Goal: Task Accomplishment & Management: Manage account settings

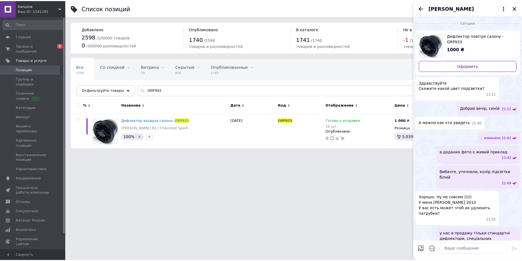
scroll to position [31, 0]
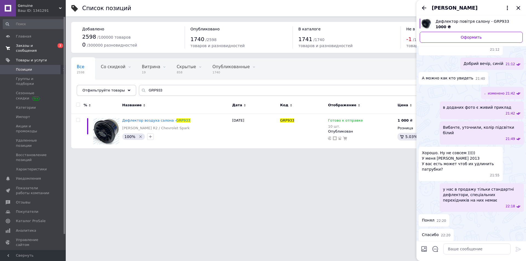
click at [56, 47] on span "0 2" at bounding box center [58, 48] width 15 height 10
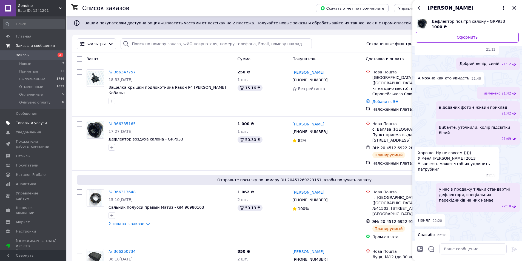
click at [39, 125] on span "Товары и услуги" at bounding box center [31, 123] width 31 height 5
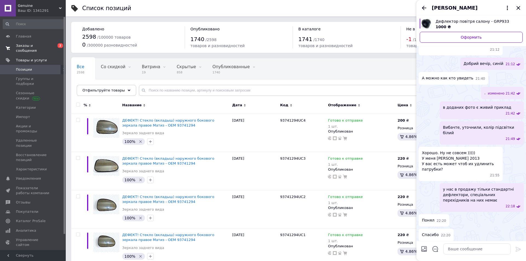
click at [519, 8] on div "Родион Ламзин" at bounding box center [472, 7] width 110 height 15
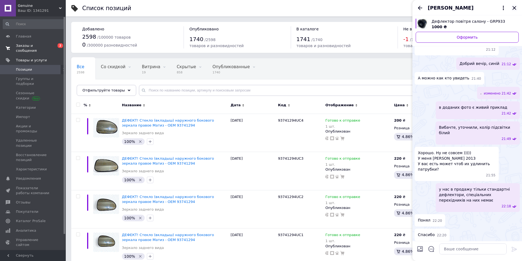
click at [515, 7] on icon "Закрыть" at bounding box center [515, 8] width 4 height 4
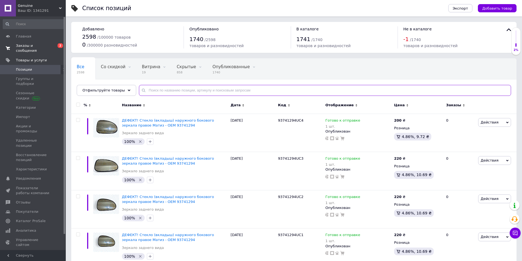
paste input "GRP933"
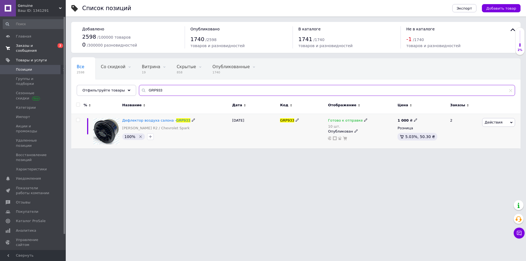
type input "GRP933"
click at [344, 122] on span "Готово к отправке" at bounding box center [345, 121] width 35 height 6
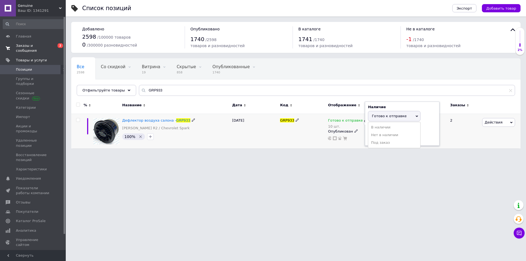
click at [426, 132] on div "Остатки 10 шт." at bounding box center [402, 134] width 69 height 17
click at [390, 141] on input "10" at bounding box center [389, 137] width 42 height 11
type input "9"
click at [167, 96] on div "Все 2598 Со скидкой 0 Удалить Редактировать Витрина 19 Удалить Редактировать Ск…" at bounding box center [296, 79] width 450 height 45
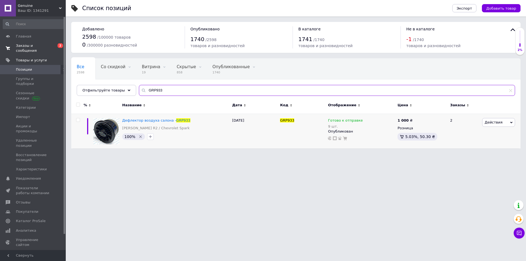
click at [167, 96] on input "GRP933" at bounding box center [327, 90] width 376 height 11
click at [168, 95] on input "GRP933" at bounding box center [327, 90] width 376 height 11
paste input "96567757"
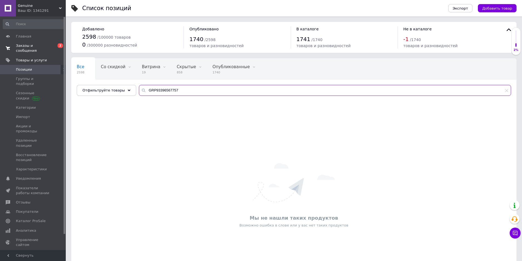
click at [169, 90] on input "GRP93396567757" at bounding box center [325, 90] width 372 height 11
click at [169, 90] on input "GRP9339656779656775757" at bounding box center [325, 90] width 372 height 11
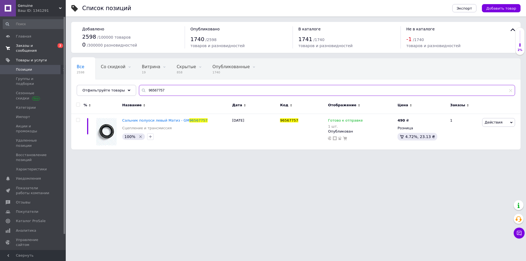
click at [176, 89] on input "96567757" at bounding box center [327, 90] width 376 height 11
paste input "980163"
click at [176, 89] on input "96567757" at bounding box center [327, 90] width 376 height 11
type input "96980163"
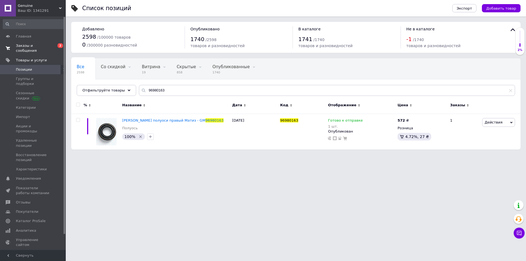
click at [34, 45] on span "Заказы и сообщения" at bounding box center [33, 48] width 35 height 10
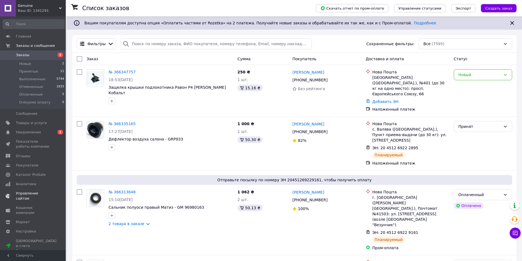
click at [35, 130] on span "Уведомления" at bounding box center [28, 132] width 25 height 5
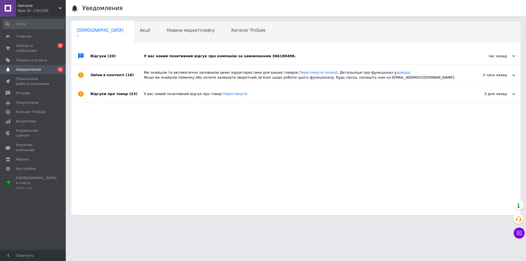
click at [166, 59] on div "У вас новий позитивний відгук про компанію за замовленням 366180496." at bounding box center [302, 56] width 317 height 5
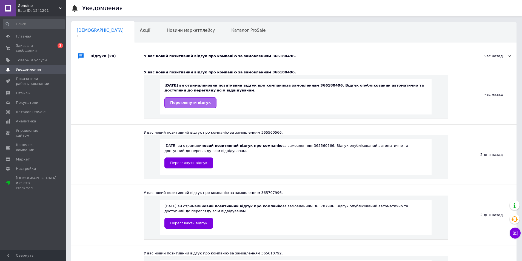
click at [203, 105] on link "Переглянути відгук" at bounding box center [191, 102] width 52 height 11
click at [41, 37] on span "Главная" at bounding box center [33, 36] width 35 height 5
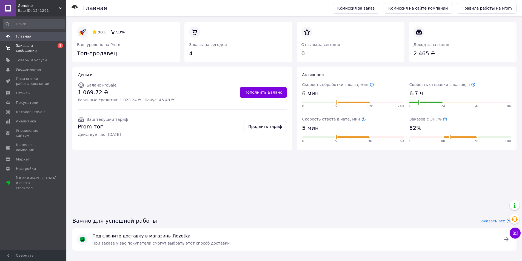
click at [43, 46] on span "Заказы и сообщения" at bounding box center [33, 48] width 35 height 10
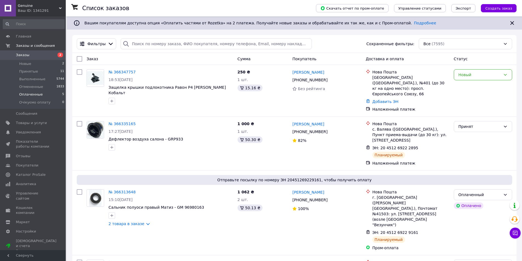
click at [36, 92] on li "Оплаченные 5" at bounding box center [33, 95] width 67 height 8
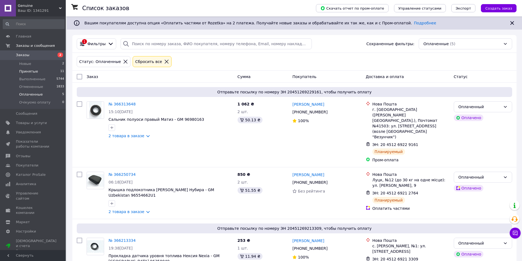
click at [38, 71] on li "Принятые 11" at bounding box center [33, 72] width 67 height 8
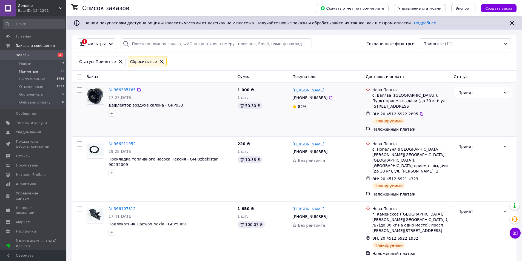
click at [148, 124] on div "№ 366335165 17:27[DATE] Дефлектор воздуха салона - GRP933" at bounding box center [159, 109] width 151 height 49
click at [42, 93] on li "Оплаченные 5" at bounding box center [33, 95] width 67 height 8
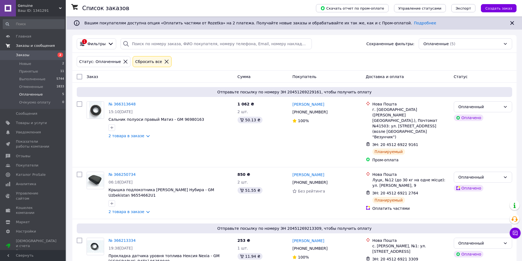
click at [31, 47] on span "Заказы и сообщения" at bounding box center [35, 45] width 39 height 5
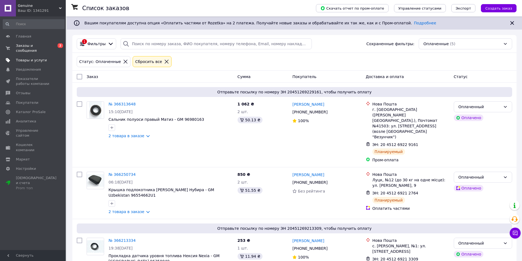
click at [37, 58] on span "Товары и услуги" at bounding box center [31, 60] width 31 height 5
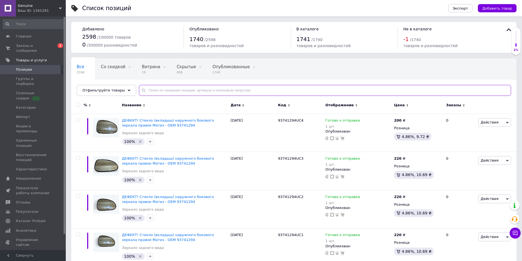
paste input "96567535"
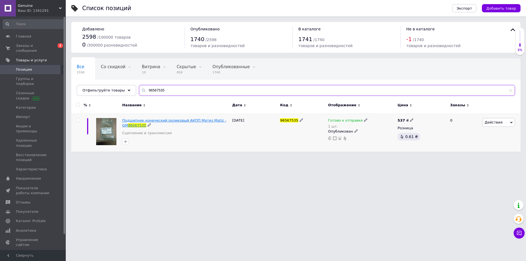
type input "96567535"
click at [160, 121] on span "Подшипник конический роликовый АКПП Матиз Matiz - GM" at bounding box center [174, 122] width 104 height 9
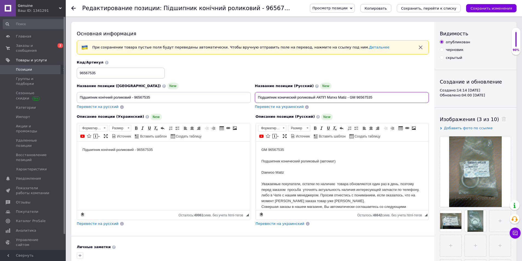
click at [343, 96] on input "Подшипник конический роликовый АКПП Матиз Matiz - GM 96567535" at bounding box center [342, 97] width 174 height 11
type input "Подшипник конический роликовый АКПП Матиз - GM 96567535"
click at [131, 97] on input "Підшипник конічний роликовий - 96567535" at bounding box center [164, 97] width 174 height 11
drag, startPoint x: 340, startPoint y: 97, endPoint x: 387, endPoint y: 103, distance: 47.3
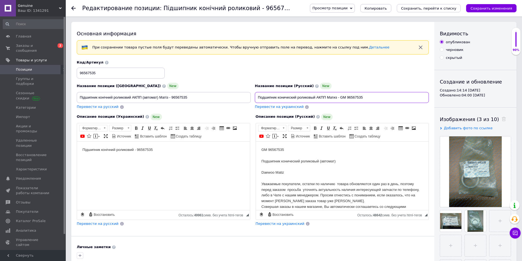
click at [395, 105] on div "Название позиции (Русский) New Подшипник конический роликовый АКПП Матиз - GM 9…" at bounding box center [342, 96] width 178 height 31
click at [180, 97] on input "Підшипник конічний роликовий АКПП (автомат) Матіз - 96567535" at bounding box center [164, 97] width 174 height 11
paste input "GM"
drag, startPoint x: 172, startPoint y: 98, endPoint x: 229, endPoint y: 99, distance: 57.3
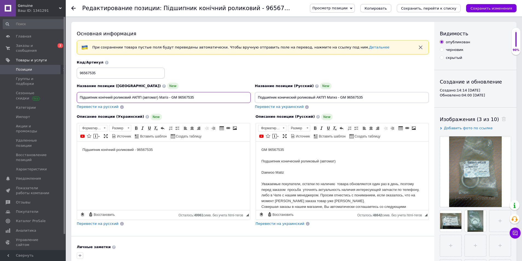
click at [237, 99] on input "Підшипник конічний роликовий АКПП (автомат) Матіз - GM 96567535" at bounding box center [164, 97] width 174 height 11
type input "Підшипник конічний роликовий АКПП (автомат) Матіз - GM 96567535"
drag, startPoint x: 171, startPoint y: 149, endPoint x: 72, endPoint y: 144, distance: 99.4
click at [77, 144] on html "Підшипник конічний роликовий - 96567535" at bounding box center [163, 149] width 173 height 17
drag, startPoint x: 158, startPoint y: 96, endPoint x: 55, endPoint y: 92, distance: 103.5
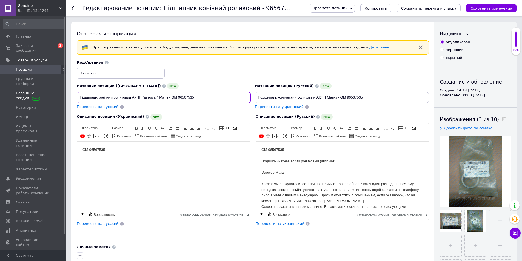
click at [101, 159] on body "GM 96567535 ​​​​​​​" at bounding box center [164, 155] width 162 height 17
click at [298, 169] on body "GM 96567535 Подшипник конический роликовый (автомат) Daewoo Matiz Уважаемые пок…" at bounding box center [342, 221] width 162 height 148
drag, startPoint x: 320, startPoint y: 161, endPoint x: 350, endPoint y: 160, distance: 30.4
click at [350, 160] on body "GM 96567535 Подшипник конический роликовый (автомат) Daewoo Matiz Уважаемые пок…" at bounding box center [342, 221] width 162 height 148
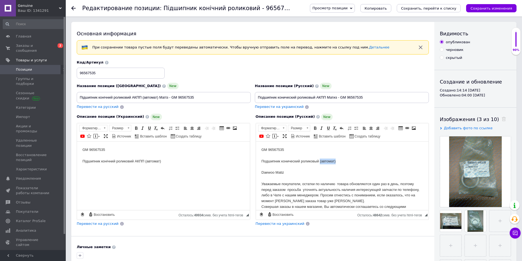
copy body "(автомат)"
click at [304, 173] on body "GM 96567535 Подшипник конический роликовый (автомат) Daewoo Matiz Уважаемые пок…" at bounding box center [342, 221] width 162 height 148
click at [284, 172] on body "GM 96567535 Подшипник конический роликовый (автомат) Daewoo Matiz(автомат) Уваж…" at bounding box center [342, 221] width 162 height 148
drag, startPoint x: 294, startPoint y: 172, endPoint x: 240, endPoint y: 166, distance: 54.9
click at [256, 166] on html "GM 96567535 Подшипник конический роликовый (автомат) Daewoo Matiz (автомат) Ува…" at bounding box center [342, 220] width 173 height 159
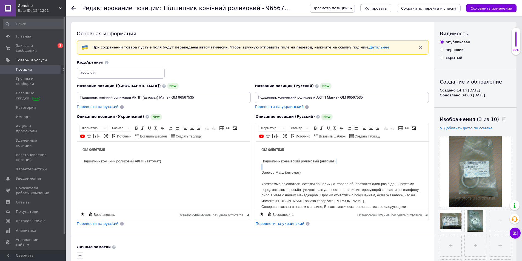
copy body "Визуальный текстовый редактор, FE0F70A4-2911-41DF-B995-EB8B91B0BC41"
click at [101, 174] on body "GM 96567535 Підшипник конічний роликовий АКПП (автомат) ​​​​​​​" at bounding box center [164, 161] width 162 height 29
click at [92, 167] on body "GM 96567535 Підшипник конічний роликовий АКПП (автомат) ​​​​​​​" at bounding box center [164, 161] width 162 height 29
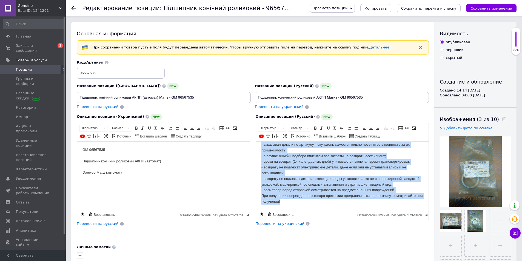
drag, startPoint x: 261, startPoint y: 185, endPoint x: 449, endPoint y: 231, distance: 193.0
click at [429, 210] on html "GM 96567535 Подшипник конический роликовый (автомат) Daewoo Matiz (автомат) Ува…" at bounding box center [342, 130] width 173 height 159
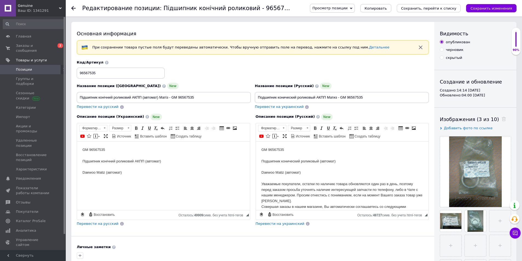
click at [91, 181] on body "GM 96567535 Підшипник конічний роликовий АКПП (автомат) Daewoo Matiz (автомат)" at bounding box center [164, 170] width 162 height 46
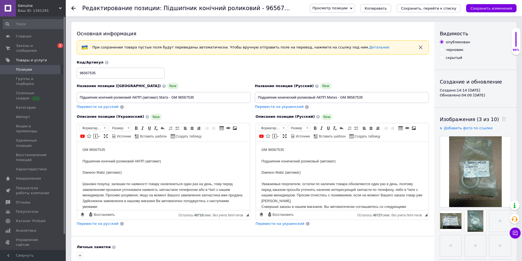
click at [100, 151] on body "GM 96567535 Підшипник конічний роликовий АКПП (автомат) Daewoo Matiz (автомат) …" at bounding box center [164, 218] width 162 height 143
copy body "96567535"
click at [502, 120] on icon at bounding box center [504, 119] width 4 height 4
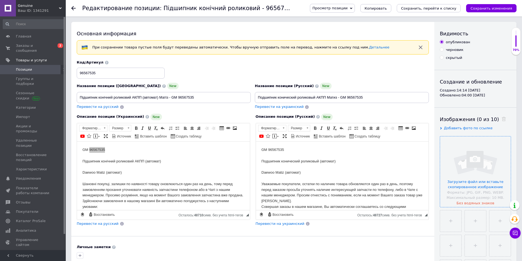
click at [474, 153] on input "file" at bounding box center [475, 172] width 71 height 71
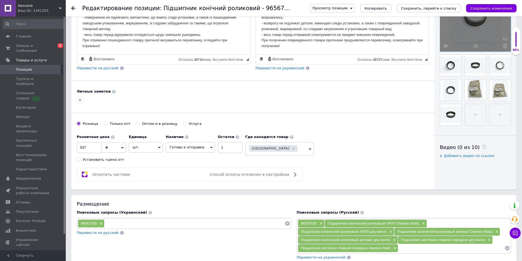
scroll to position [183, 0]
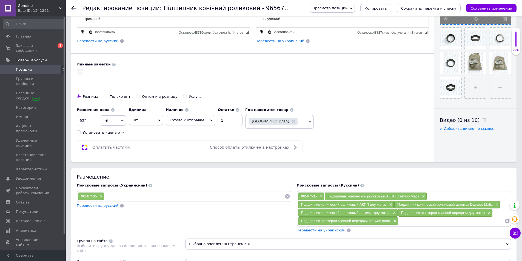
click at [79, 73] on icon "button" at bounding box center [80, 72] width 3 height 3
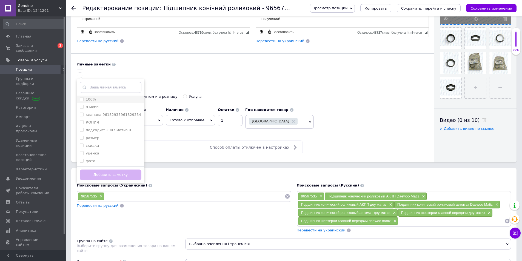
click at [91, 98] on label "100%" at bounding box center [91, 99] width 10 height 4
checkbox input "true"
drag, startPoint x: 127, startPoint y: 176, endPoint x: 169, endPoint y: 171, distance: 41.9
click at [127, 175] on button "Добавить заметку" at bounding box center [111, 175] width 62 height 11
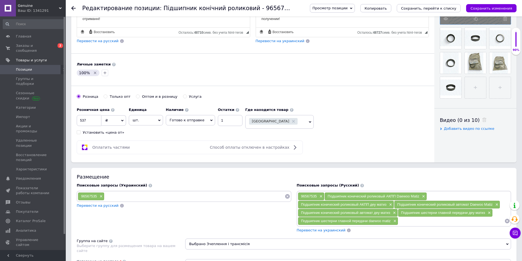
click at [493, 5] on button "Сохранить изменения" at bounding box center [491, 8] width 50 height 8
click at [138, 194] on input at bounding box center [194, 196] width 180 height 8
type input "7535"
click at [410, 226] on div "96567535 × Подшипник конический роликовый АКПП Daewoo Matiz × Подшипник коничес…" at bounding box center [404, 209] width 215 height 36
click at [411, 226] on div "96567535 × Подшипник конический роликовый АКПП Daewoo Matiz × Подшипник коничес…" at bounding box center [404, 209] width 215 height 36
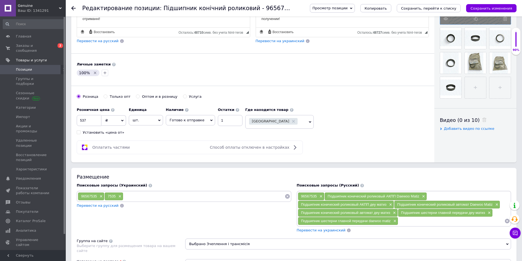
click at [410, 226] on div "96567535 × Подшипник конический роликовый АКПП Daewoo Matiz × Подшипник коничес…" at bounding box center [404, 209] width 215 height 36
click at [409, 223] on input at bounding box center [451, 221] width 106 height 8
type input "7535"
click at [395, 220] on span "×" at bounding box center [394, 221] width 4 height 5
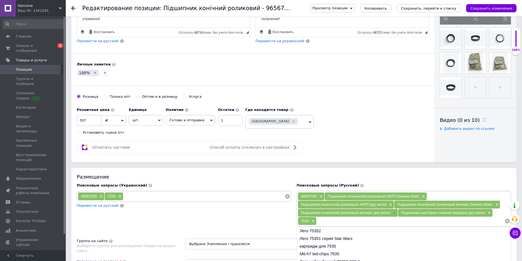
click at [395, 212] on span "×" at bounding box center [394, 213] width 4 height 5
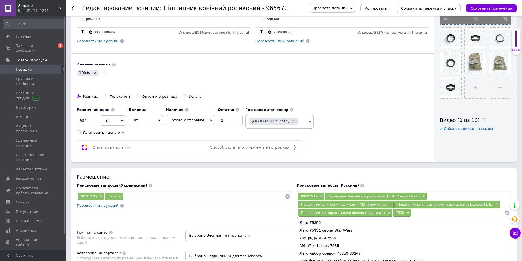
click at [389, 206] on span "×" at bounding box center [390, 205] width 4 height 5
click at [400, 205] on span "×" at bounding box center [400, 205] width 4 height 5
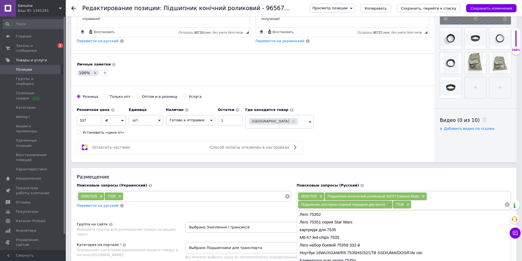
click at [390, 205] on span "×" at bounding box center [389, 205] width 4 height 5
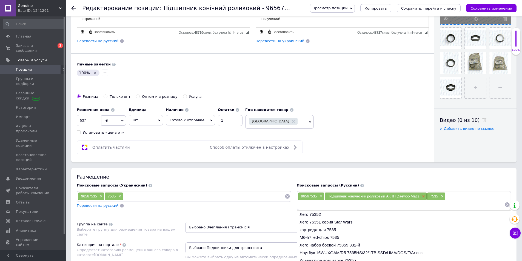
click at [423, 196] on span "×" at bounding box center [423, 196] width 4 height 5
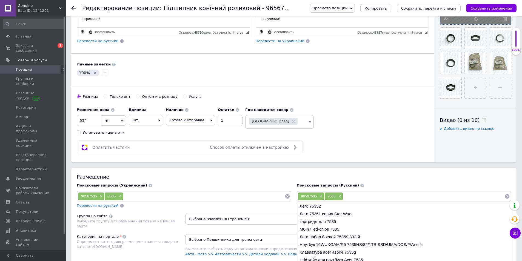
click at [318, 160] on div "Основная информация При сохранении товара пустые поля будут переведены автомати…" at bounding box center [252, 1] width 363 height 324
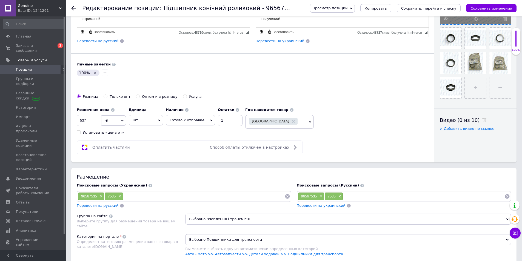
scroll to position [0, 0]
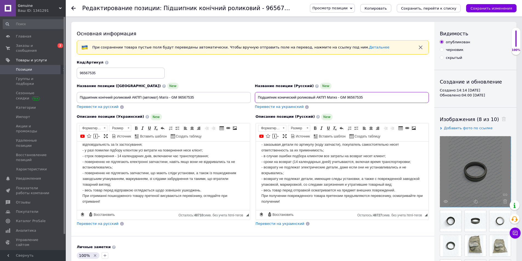
drag, startPoint x: 257, startPoint y: 96, endPoint x: 315, endPoint y: 97, distance: 58.1
click at [315, 97] on input "Подшипник конический роликовый АКПП Матиз - GM 96567535" at bounding box center [342, 97] width 174 height 11
click at [103, 73] on input "96567535" at bounding box center [121, 73] width 88 height 11
click at [103, 72] on input "96567535" at bounding box center [121, 73] width 88 height 11
click at [95, 70] on input "96567535" at bounding box center [121, 73] width 88 height 11
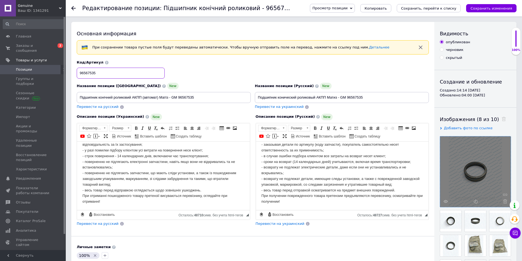
click at [95, 70] on input "96567535" at bounding box center [121, 73] width 88 height 11
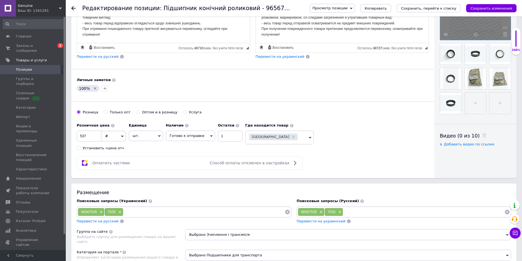
scroll to position [183, 0]
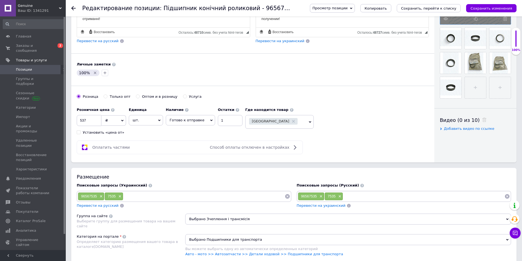
drag, startPoint x: 271, startPoint y: 196, endPoint x: 274, endPoint y: 195, distance: 3.0
click at [271, 196] on input at bounding box center [203, 196] width 161 height 8
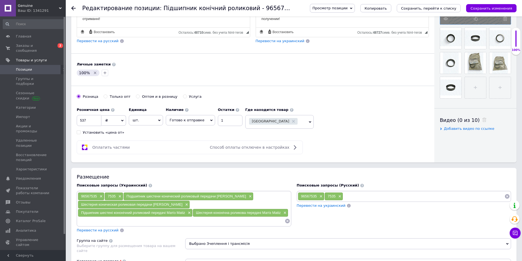
click at [384, 189] on div "Поисковые запросы (Русский) 96567535 × 7535 × Перевести на украинский" at bounding box center [404, 195] width 215 height 25
drag, startPoint x: 390, startPoint y: 200, endPoint x: 387, endPoint y: 199, distance: 3.1
click at [387, 199] on input at bounding box center [423, 196] width 161 height 8
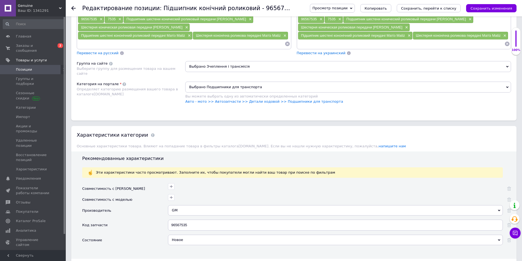
scroll to position [365, 0]
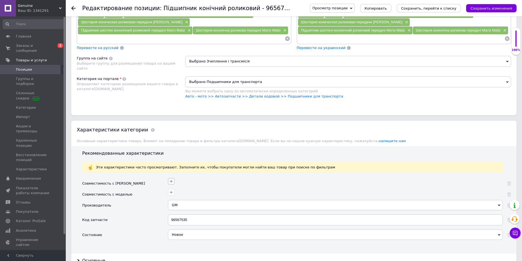
click at [171, 182] on icon "button" at bounding box center [171, 181] width 3 height 3
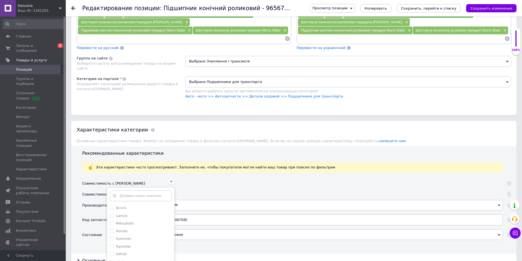
click at [162, 194] on input "text" at bounding box center [141, 196] width 62 height 11
type input "daew"
click at [148, 211] on li "Daewoo" at bounding box center [140, 208] width 67 height 8
checkbox input "true"
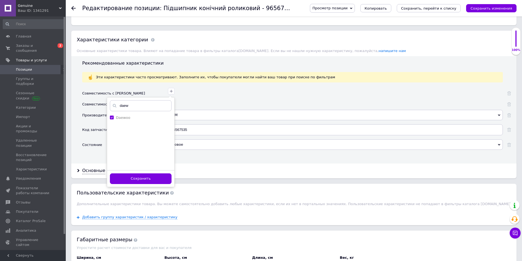
scroll to position [457, 0]
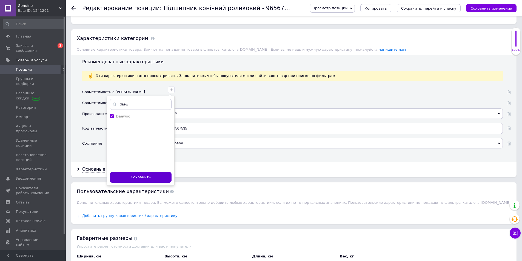
click at [145, 178] on button "Сохранить" at bounding box center [141, 177] width 62 height 11
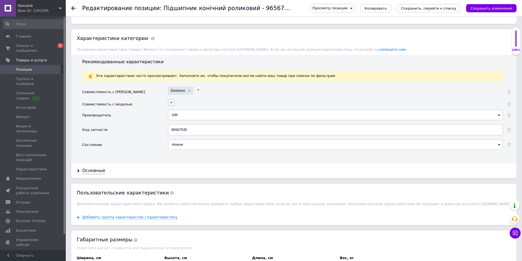
click at [171, 103] on icon "button" at bounding box center [171, 102] width 4 height 4
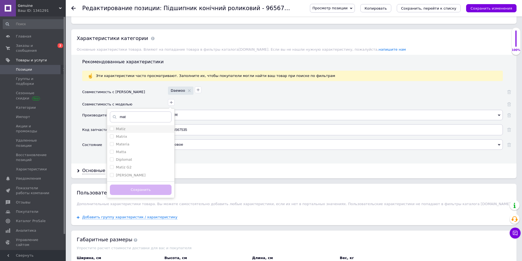
type input "mat"
click at [155, 130] on div "Matiz" at bounding box center [141, 129] width 62 height 5
checkbox input "true"
click at [149, 191] on button "Сохранить" at bounding box center [141, 190] width 62 height 11
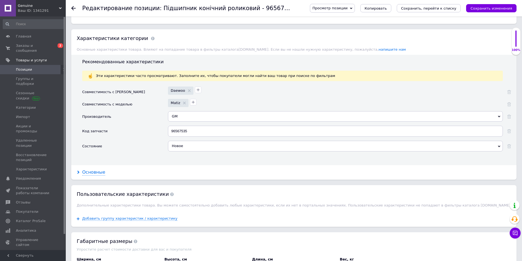
click at [100, 172] on div "Основные" at bounding box center [93, 172] width 23 height 6
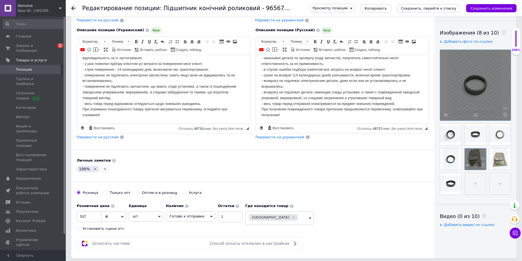
scroll to position [91, 0]
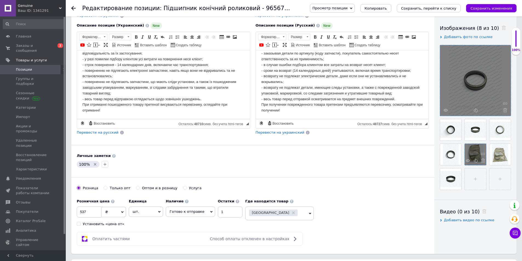
click at [468, 163] on span at bounding box center [468, 161] width 4 height 5
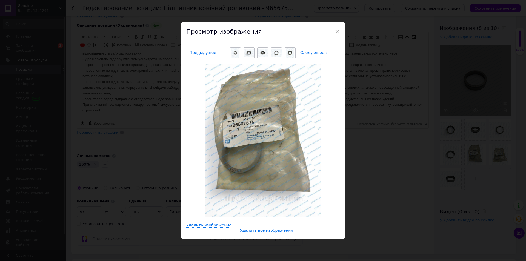
click at [374, 62] on div "× Просмотр изображения ← Предыдущее Следующее → Удалить изображение Удалить все…" at bounding box center [263, 130] width 526 height 261
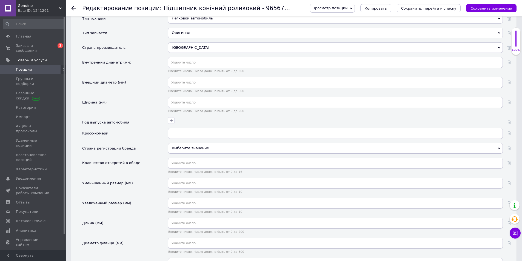
scroll to position [548, 0]
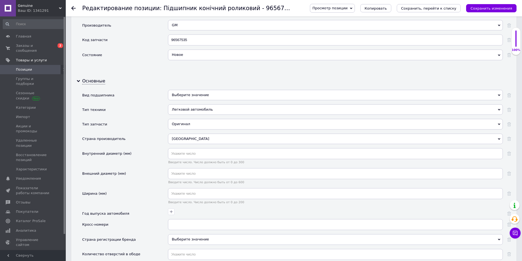
click at [189, 137] on div "[GEOGRAPHIC_DATA]" at bounding box center [335, 139] width 335 height 10
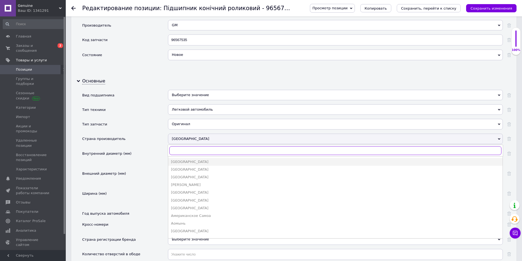
click at [191, 150] on input "text" at bounding box center [335, 150] width 332 height 9
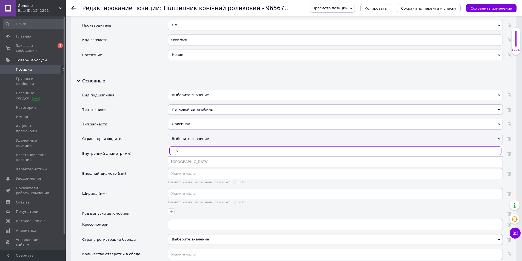
type input "япон"
click at [193, 161] on div "[GEOGRAPHIC_DATA]" at bounding box center [335, 162] width 329 height 5
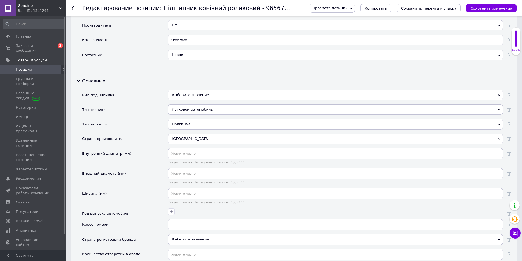
click at [174, 93] on div "Выберите значение" at bounding box center [335, 95] width 335 height 10
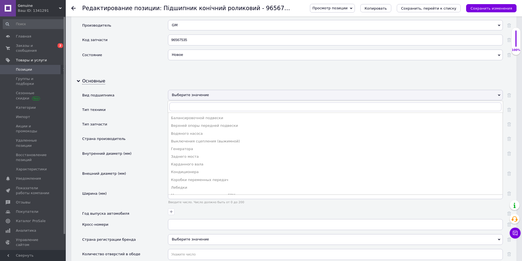
click at [175, 93] on div "Выберите значение" at bounding box center [335, 95] width 335 height 10
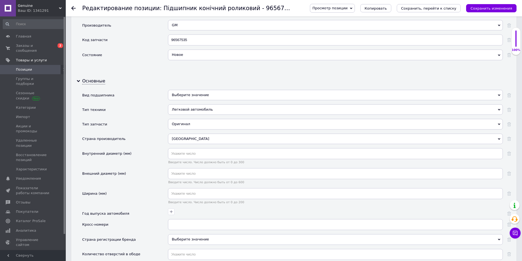
click at [192, 98] on div "Выберите значение" at bounding box center [335, 95] width 335 height 10
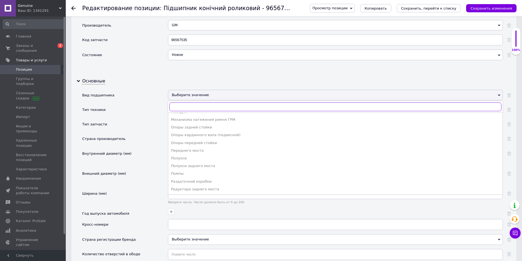
scroll to position [114, 0]
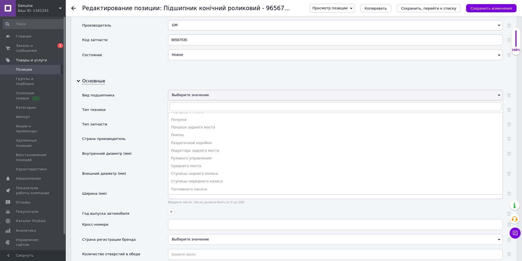
drag, startPoint x: 143, startPoint y: 94, endPoint x: 148, endPoint y: 94, distance: 4.7
click at [143, 94] on div "Вид подшипника" at bounding box center [125, 97] width 86 height 15
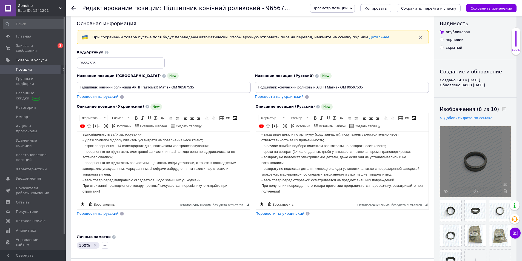
scroll to position [0, 0]
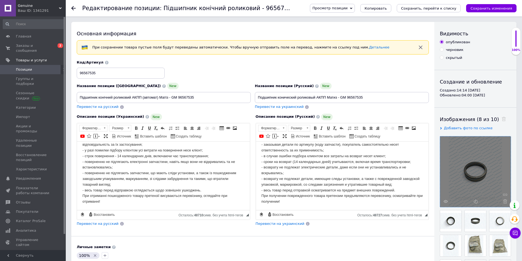
click at [450, 7] on icon "Сохранить, перейти к списку" at bounding box center [428, 8] width 55 height 4
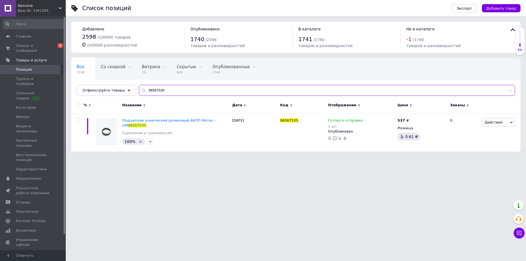
click at [161, 95] on input "96567535" at bounding box center [327, 90] width 376 height 11
paste input "419270"
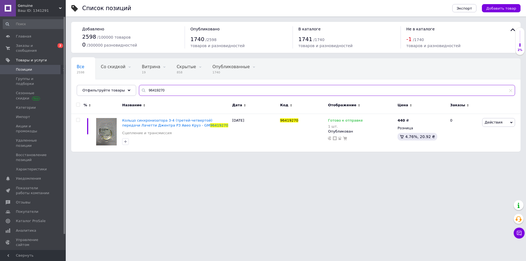
click at [166, 91] on input "96419270" at bounding box center [327, 90] width 376 height 11
paste input "4580752"
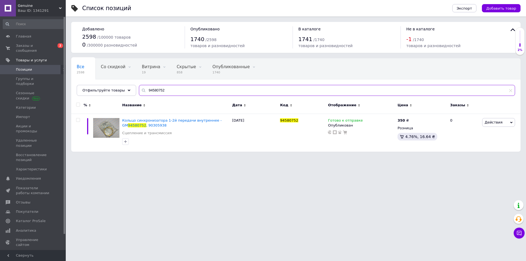
click at [167, 92] on input "94580752" at bounding box center [327, 90] width 376 height 11
paste input "47"
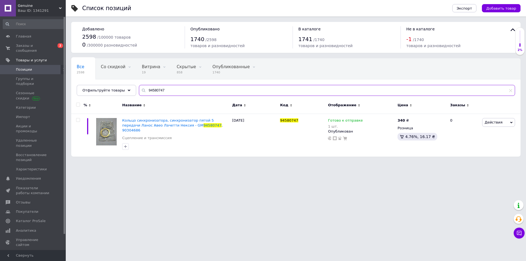
click at [175, 91] on input "94580747" at bounding box center [327, 90] width 376 height 11
paste input "55354068"
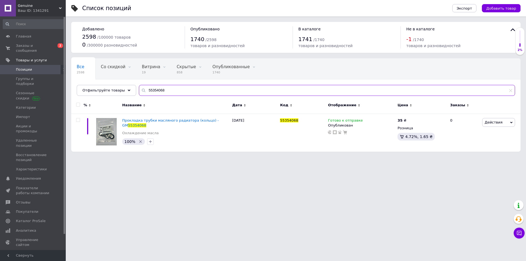
click at [170, 87] on input "55354068" at bounding box center [327, 90] width 376 height 11
click at [171, 87] on input "55354068" at bounding box center [327, 90] width 376 height 11
paste input "96335754"
click at [180, 93] on input "96335754" at bounding box center [327, 90] width 376 height 11
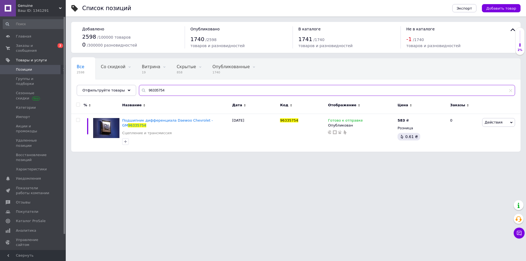
paste input "180876"
click at [162, 93] on input "96180876" at bounding box center [327, 90] width 376 height 11
paste input "55353321"
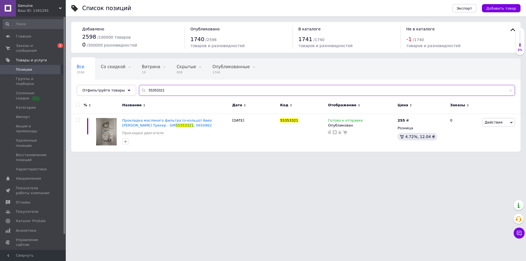
click at [181, 95] on input "55353321" at bounding box center [327, 90] width 376 height 11
paste input "96083286"
click at [191, 95] on input "96083286" at bounding box center [327, 90] width 376 height 11
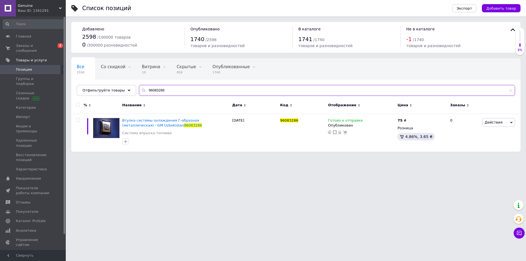
paste input "Lacetti/Evanda/Epica/Captiva/Orlando/[PERSON_NAME]/Aveo/Lanos/Sens/VIDA/Tacuma/…"
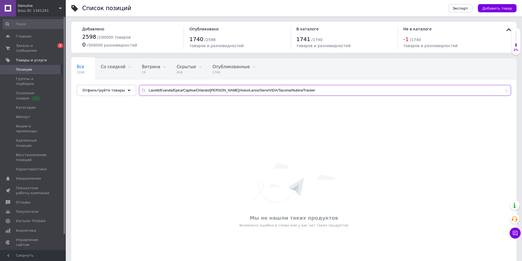
click at [158, 87] on input "Lacetti/Evanda/Epica/Captiva/Orlando/[PERSON_NAME]/Aveo/Lanos/Sens/VIDA/Tacuma/…" at bounding box center [325, 90] width 372 height 11
paste input "94500773"
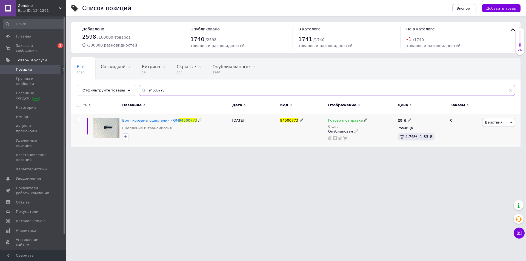
type input "94500773"
click at [170, 120] on span "Болт корзины сцепления - GM" at bounding box center [150, 120] width 57 height 4
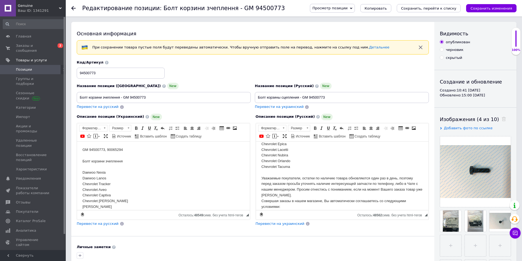
scroll to position [69, 0]
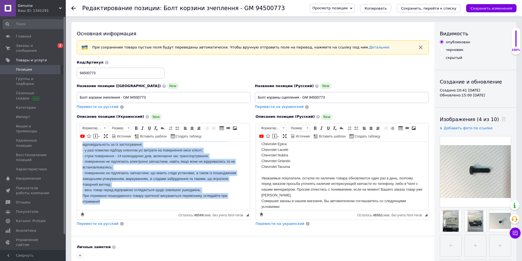
drag, startPoint x: 84, startPoint y: 178, endPoint x: 314, endPoint y: 351, distance: 288.0
click at [250, 210] on html "GM 94500773, 90065294 Болт корзини зчеплення Daewoo Nexia Daewoo Lanos Chevrole…" at bounding box center [163, 102] width 173 height 216
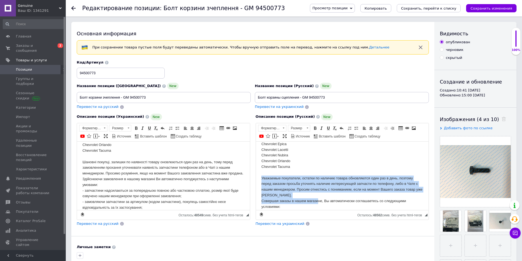
scroll to position [148, 0]
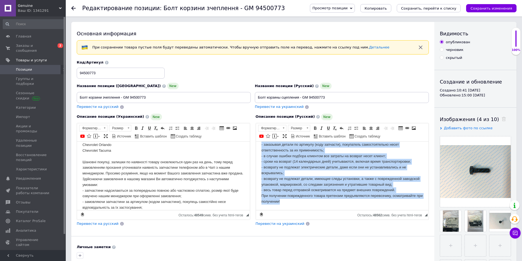
drag, startPoint x: 260, startPoint y: 178, endPoint x: 448, endPoint y: 253, distance: 201.5
click at [429, 210] on html "GM 94500773, 90065294 Болт корзины сцепления Daewoo Nexia Daewoo Lanos Chevrole…" at bounding box center [342, 102] width 173 height 216
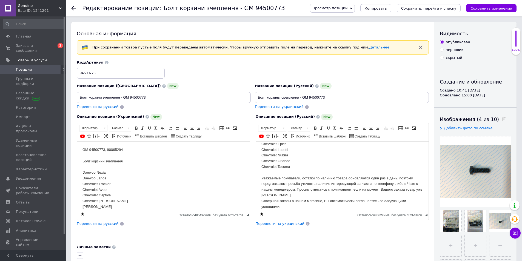
scroll to position [0, 0]
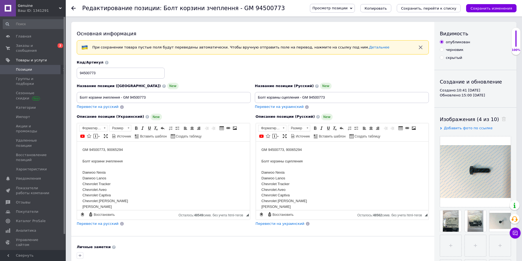
click at [122, 67] on div "Код/Артикул 94500773" at bounding box center [121, 69] width 88 height 19
click at [120, 73] on input "94500773" at bounding box center [121, 73] width 88 height 11
click at [121, 73] on input "94500773" at bounding box center [121, 73] width 88 height 11
click at [502, 118] on icon at bounding box center [504, 119] width 4 height 4
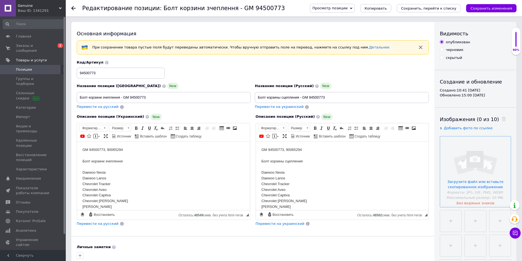
click at [487, 157] on input "file" at bounding box center [475, 172] width 71 height 71
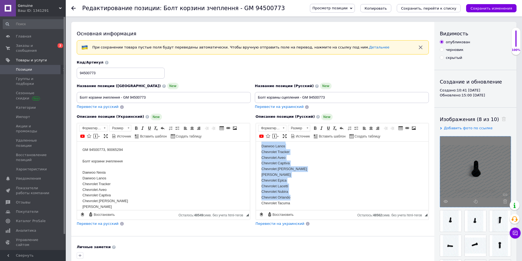
scroll to position [37, 0]
drag, startPoint x: 261, startPoint y: 162, endPoint x: 324, endPoint y: 196, distance: 72.3
click at [324, 196] on html "GM 94500773, 90065294 Болт корзины сцепления Daewoo Nexia Daewoo Lanos Chevrole…" at bounding box center [342, 212] width 173 height 216
copy body "Болт корзины сцепления Daewoo Nexia Daewoo Lanos Chevrolet Tracker Chevrolet Av…"
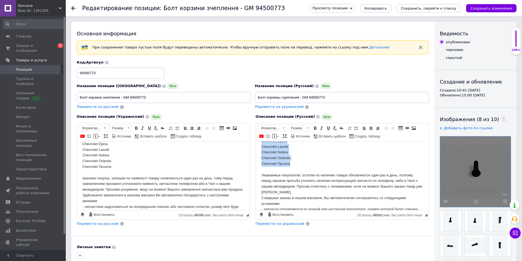
scroll to position [72, 0]
copy body "Болт корзины сцепления Daewoo Nexia Daewoo Lanos Chevrolet Tracker Chevrolet Av…"
click at [344, 234] on div "Основная информация При сохранении товара пустые поля будут переведены автомати…" at bounding box center [252, 184] width 363 height 324
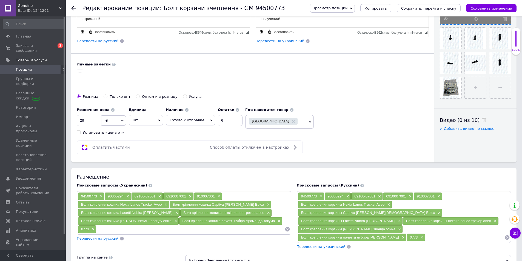
scroll to position [274, 0]
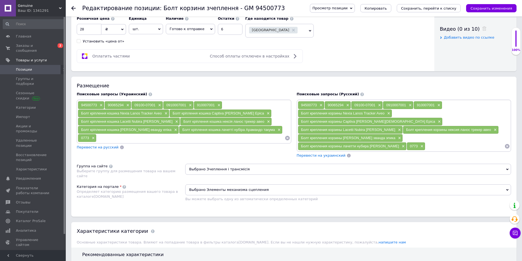
click at [388, 134] on div "Болт крепления корзины [PERSON_NAME] эванда эпика ×" at bounding box center [350, 138] width 105 height 8
click at [397, 136] on span "×" at bounding box center [399, 138] width 4 height 5
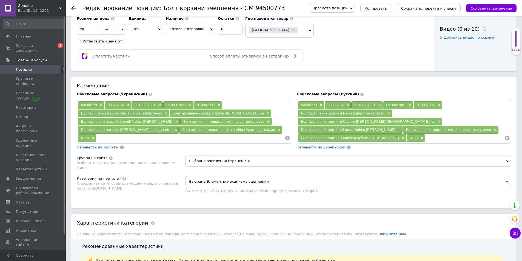
click at [397, 128] on span "×" at bounding box center [399, 130] width 4 height 5
click at [390, 114] on span "×" at bounding box center [388, 113] width 4 height 5
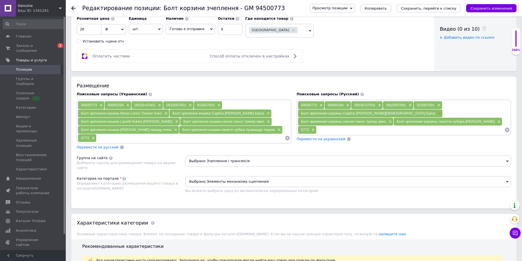
click at [437, 114] on span "×" at bounding box center [439, 113] width 4 height 5
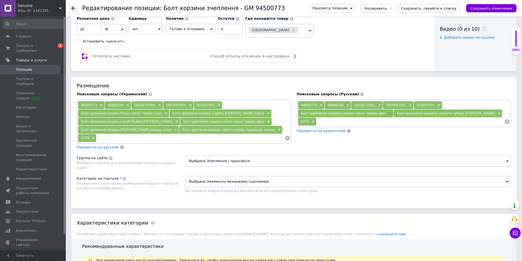
click at [391, 113] on span "×" at bounding box center [390, 113] width 4 height 5
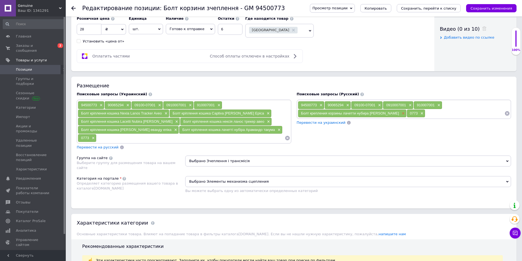
click at [401, 114] on span "×" at bounding box center [403, 113] width 4 height 5
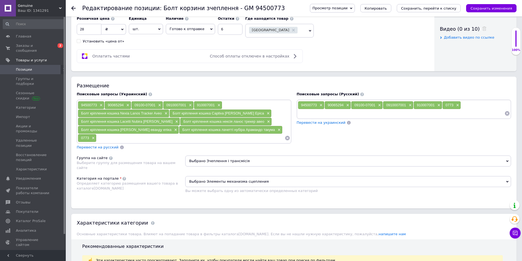
click at [377, 112] on input at bounding box center [401, 113] width 207 height 8
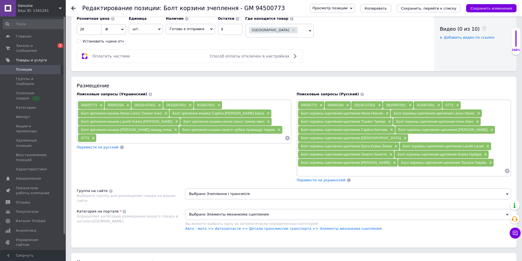
click at [170, 128] on div "Болт кріплення кошика [PERSON_NAME] еванду епіка ×" at bounding box center [128, 130] width 101 height 8
click at [169, 131] on div "Болт кріплення кошика [PERSON_NAME] еванду епіка ×" at bounding box center [128, 130] width 101 height 8
click at [169, 129] on div "Болт кріплення кошика [PERSON_NAME] еванду епіка ×" at bounding box center [128, 130] width 101 height 8
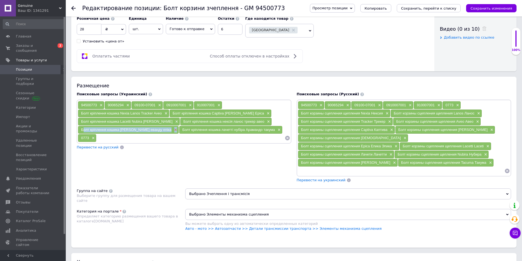
click at [173, 130] on span "×" at bounding box center [175, 130] width 4 height 5
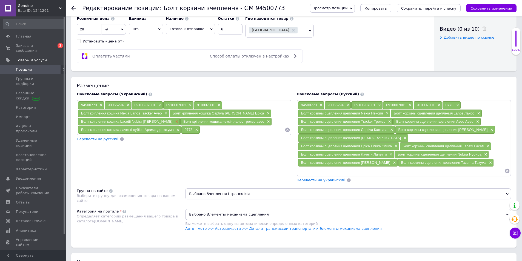
click at [174, 123] on span "×" at bounding box center [176, 122] width 4 height 5
click at [166, 113] on span "×" at bounding box center [165, 113] width 4 height 5
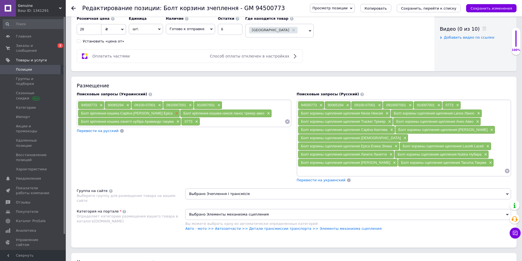
click at [174, 115] on span "×" at bounding box center [176, 113] width 4 height 5
click at [166, 114] on span "×" at bounding box center [165, 113] width 4 height 5
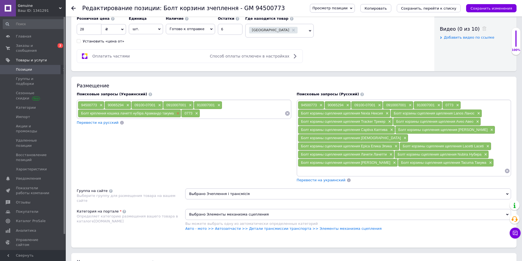
click at [177, 114] on span "×" at bounding box center [177, 113] width 4 height 5
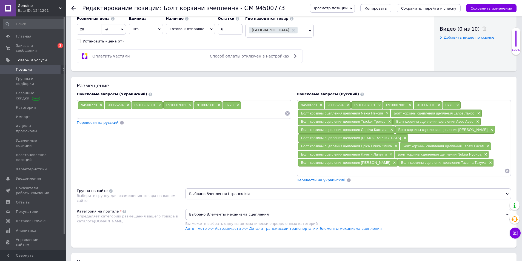
click at [448, 222] on div "Вы можете выбрать одну из автоматически определенных категорий" at bounding box center [348, 224] width 326 height 5
click at [180, 114] on input at bounding box center [181, 113] width 207 height 8
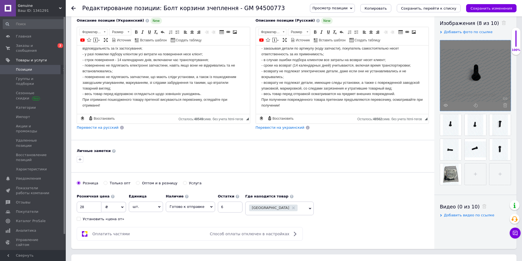
scroll to position [91, 0]
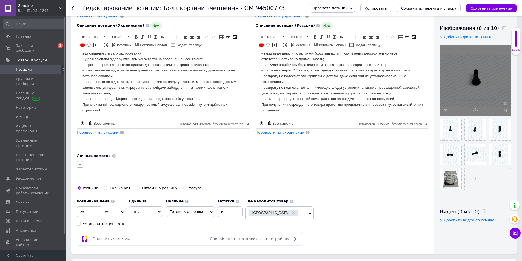
click at [80, 164] on icon "button" at bounding box center [80, 164] width 4 height 4
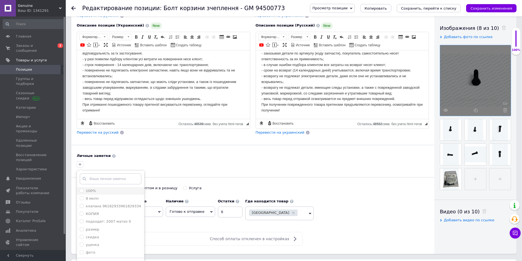
click at [93, 190] on label "100%" at bounding box center [91, 191] width 10 height 4
checkbox input "true"
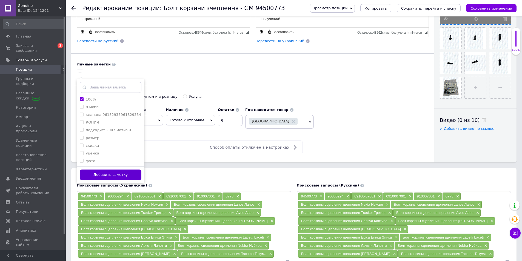
click at [126, 177] on button "Добавить заметку" at bounding box center [111, 175] width 62 height 11
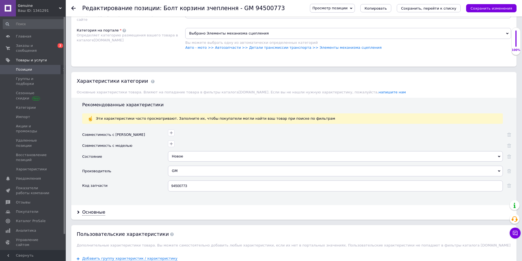
scroll to position [457, 0]
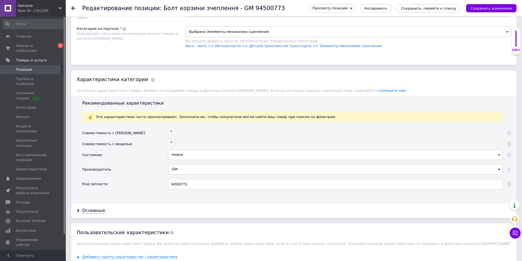
click at [97, 204] on div "Основные" at bounding box center [294, 211] width 446 height 15
click at [98, 208] on div "Основные" at bounding box center [93, 211] width 23 height 6
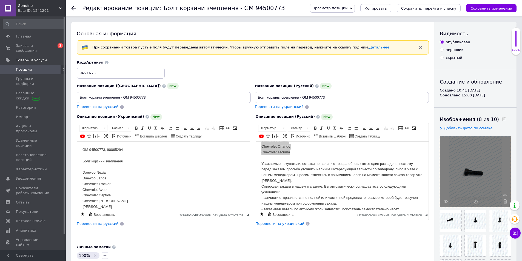
scroll to position [0, 0]
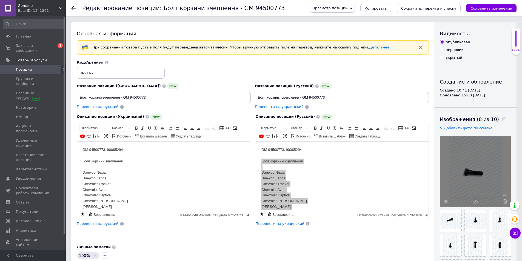
click at [120, 148] on body "GM 94500773, 90065294 Болт корзини зчеплення Daewoo Nexia Daewoo Lanos Chevrole…" at bounding box center [164, 249] width 162 height 205
copy body "90065294"
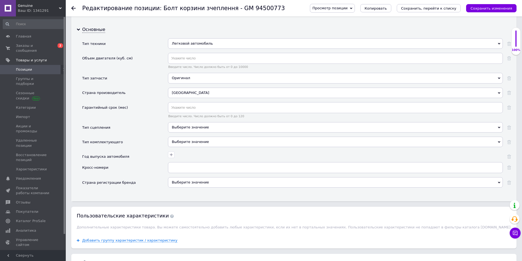
scroll to position [640, 0]
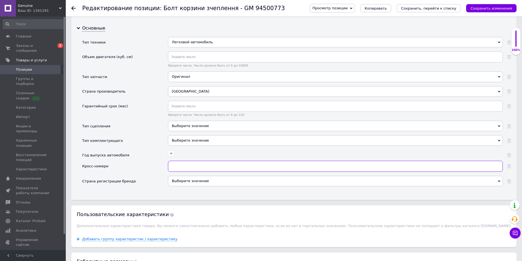
click at [200, 161] on input "text" at bounding box center [335, 166] width 335 height 11
paste input "90065294"
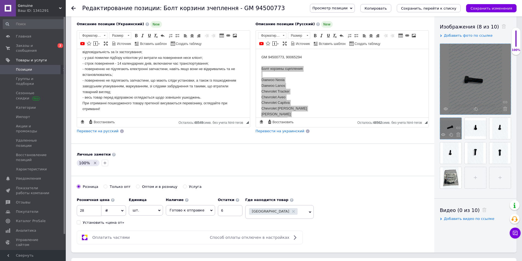
scroll to position [91, 0]
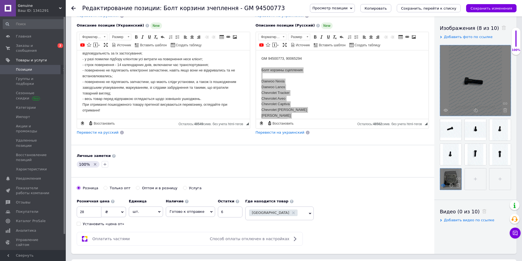
type input "90065294;"
click at [442, 185] on icon at bounding box center [443, 185] width 4 height 4
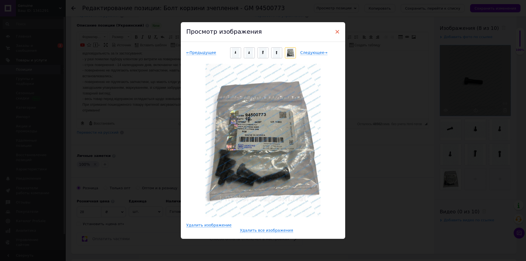
click at [335, 30] on span "×" at bounding box center [337, 31] width 5 height 9
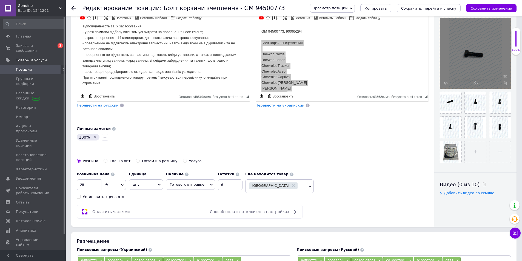
scroll to position [0, 0]
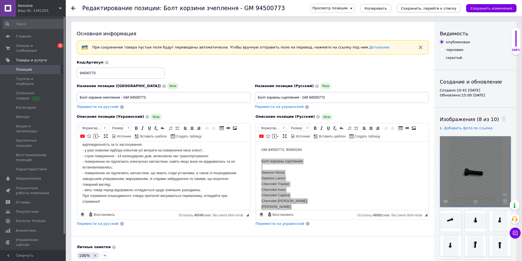
click at [419, 9] on icon "Сохранить, перейти к списку" at bounding box center [428, 8] width 55 height 4
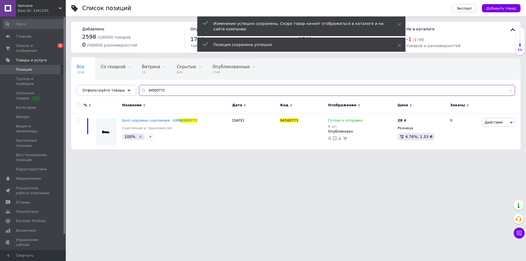
click at [161, 90] on input "94500773" at bounding box center [327, 90] width 376 height 11
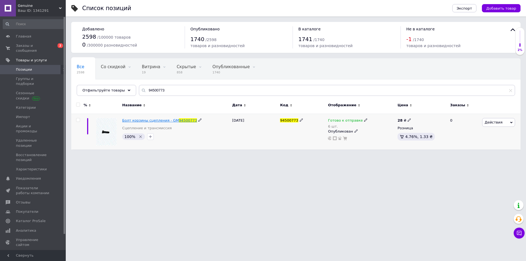
click at [153, 119] on span "Болт корзины сцепления - GM" at bounding box center [150, 120] width 57 height 4
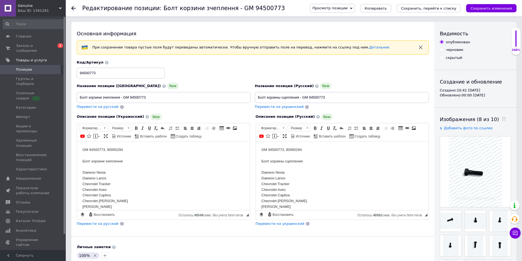
click at [437, 11] on button "Сохранить, перейти к списку" at bounding box center [429, 8] width 64 height 8
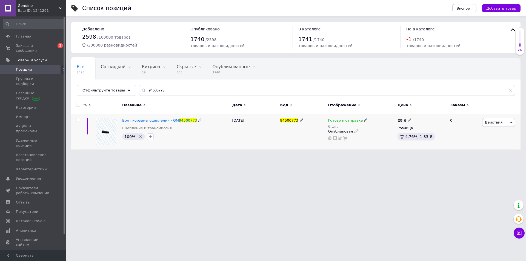
click at [140, 124] on div "Болт корзины сцепления - GM 94500773 Сцепление и трансмиссия" at bounding box center [175, 125] width 107 height 15
click at [141, 121] on span "Болт корзины сцепления - GM" at bounding box center [150, 120] width 57 height 4
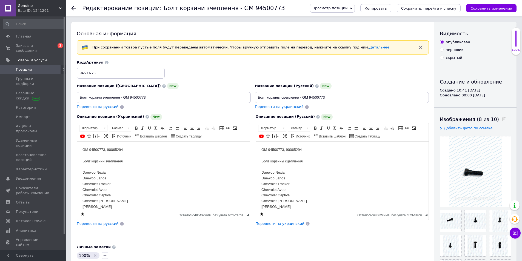
click at [114, 149] on body "GM 94500773, 90065294 Болт корзини зчеплення Daewoo Nexia Daewoo Lanos Chevrole…" at bounding box center [164, 249] width 162 height 205
copy body "90065294"
click at [436, 8] on icon "Сохранить, перейти к списку" at bounding box center [428, 8] width 55 height 4
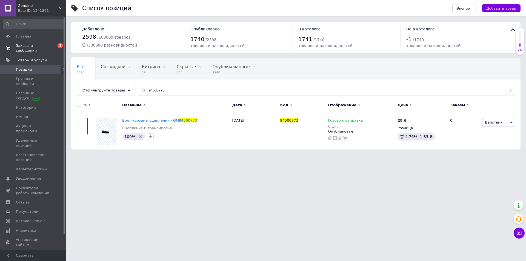
click at [32, 47] on span "Заказы и сообщения" at bounding box center [33, 48] width 35 height 10
